Goal: Task Accomplishment & Management: Use online tool/utility

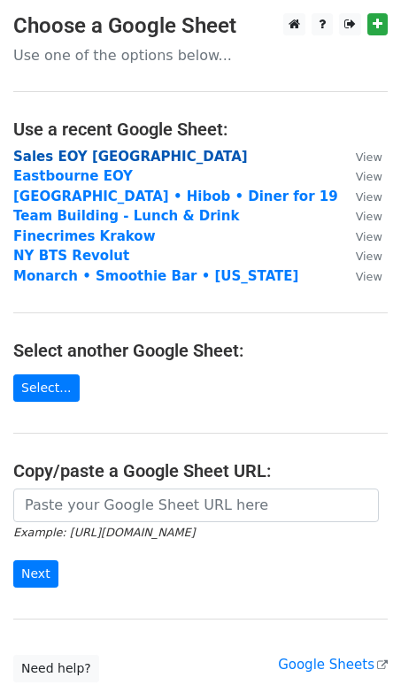
click at [104, 156] on strong "Sales EOY [GEOGRAPHIC_DATA]" at bounding box center [130, 157] width 235 height 16
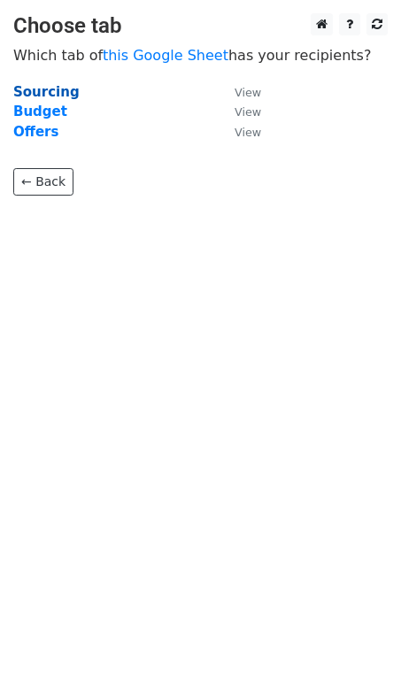
click at [42, 94] on strong "Sourcing" at bounding box center [46, 92] width 66 height 16
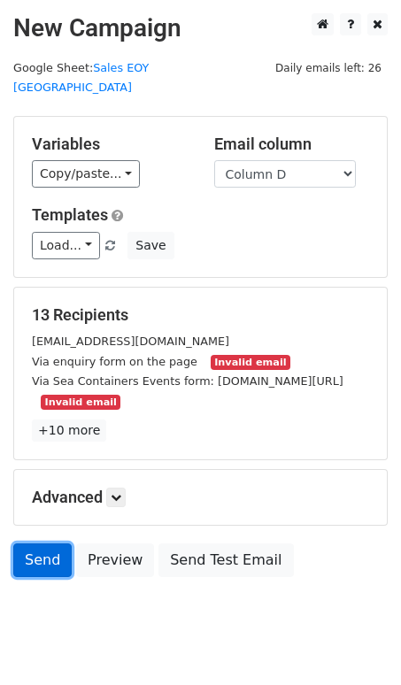
click at [37, 543] on link "Send" at bounding box center [42, 560] width 58 height 34
